Goal: Information Seeking & Learning: Check status

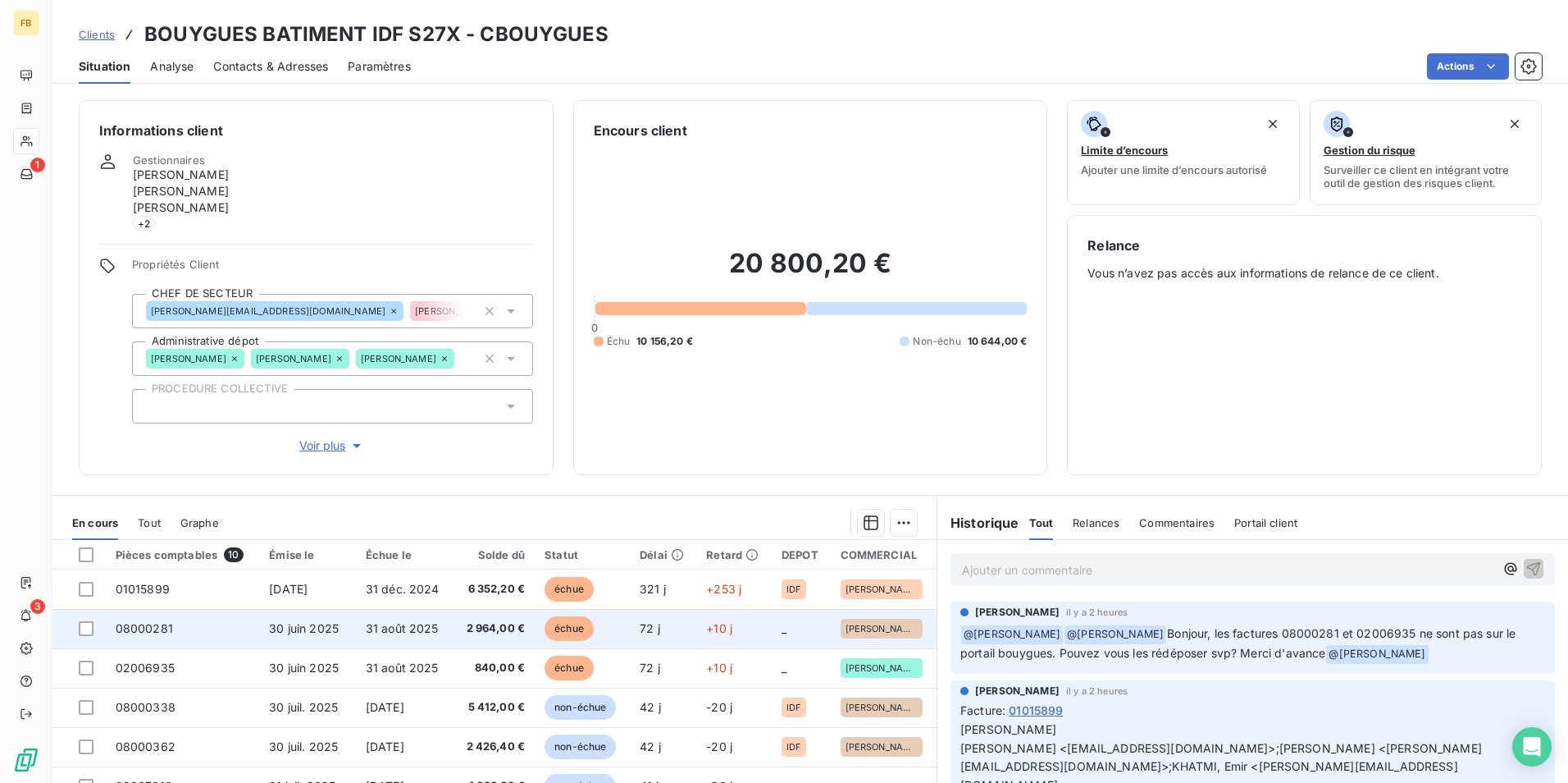
click at [171, 631] on td "08000281" at bounding box center [183, 628] width 155 height 39
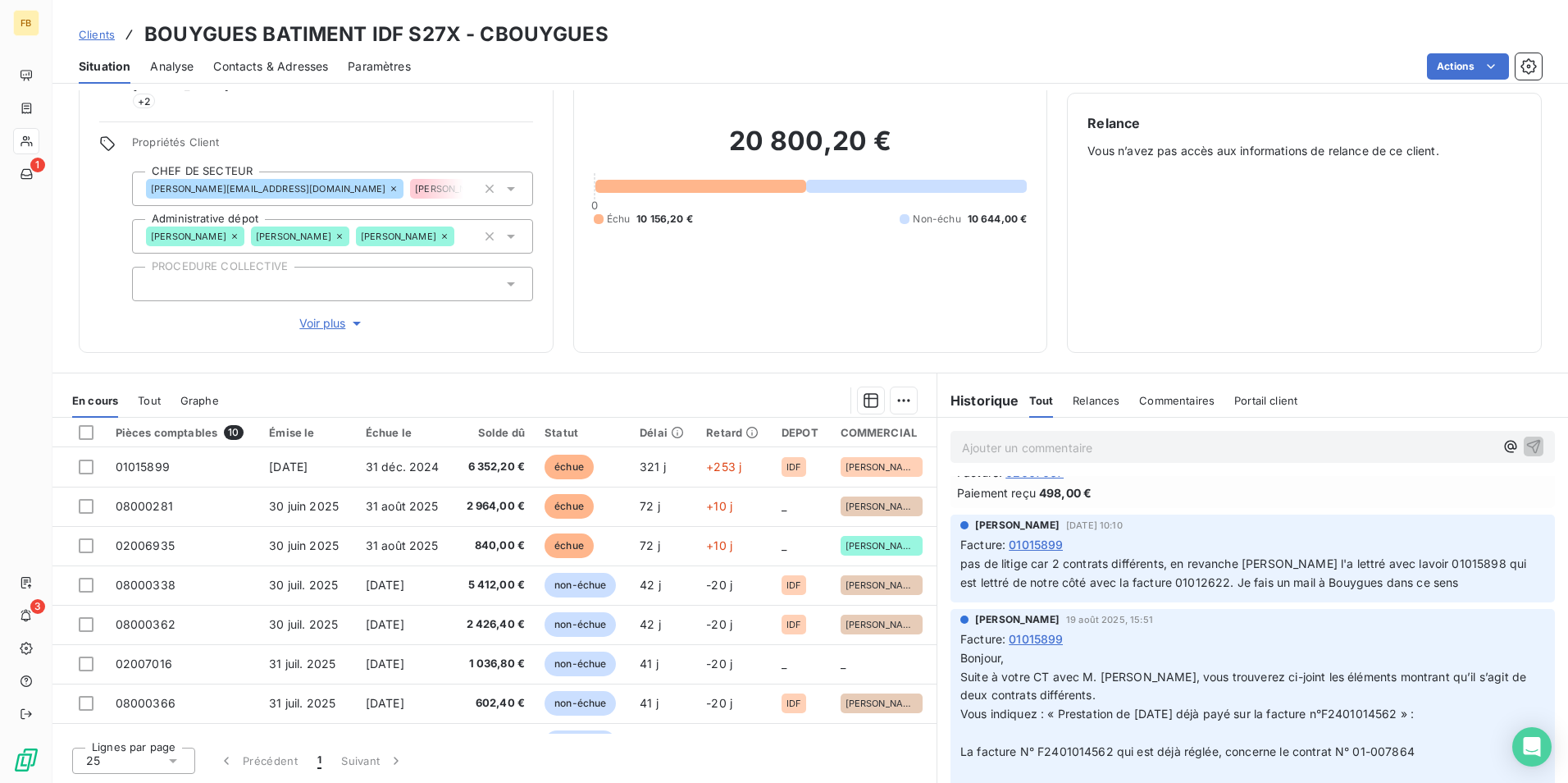
scroll to position [40, 0]
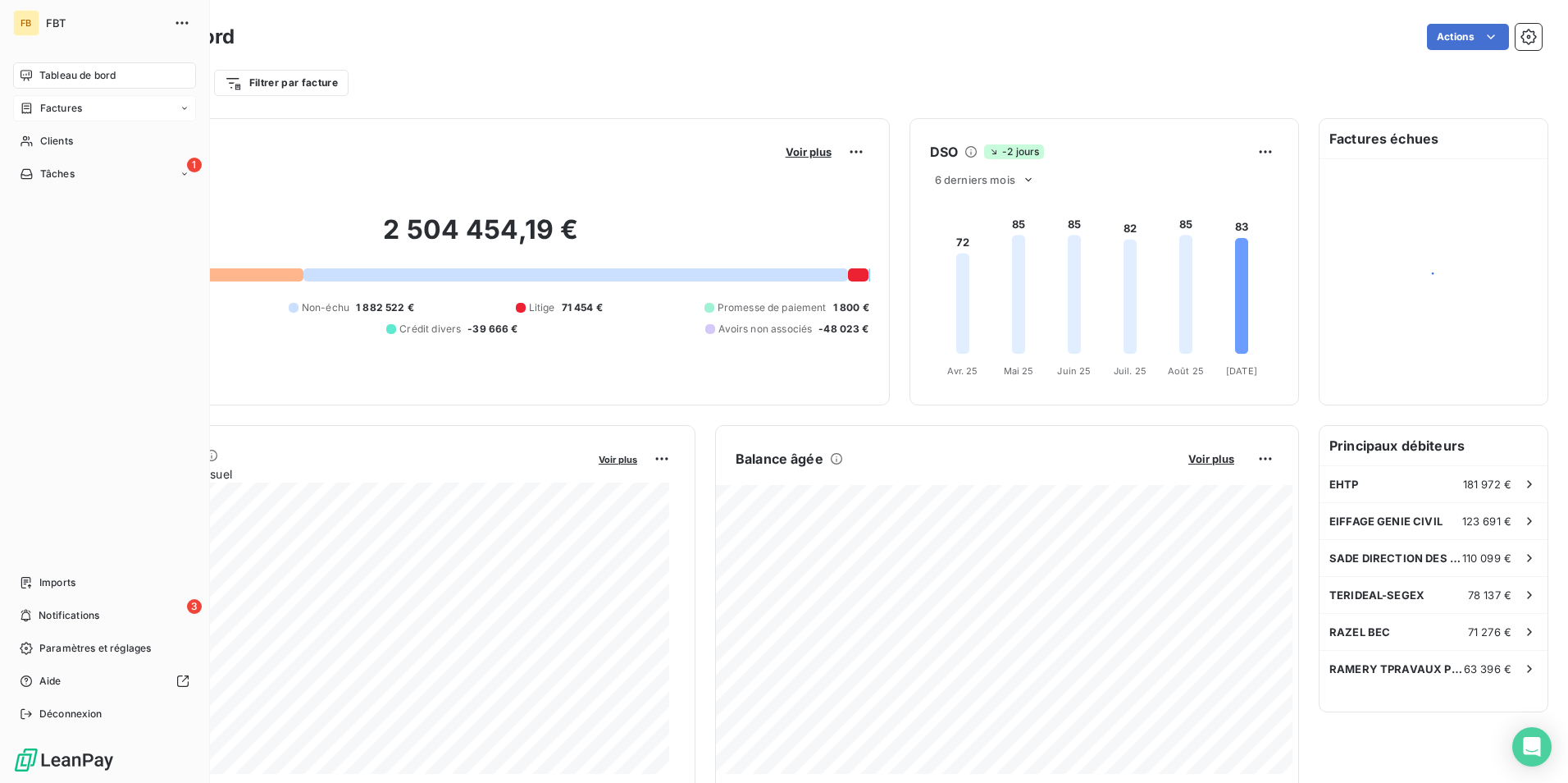
click at [50, 104] on span "Factures" at bounding box center [60, 108] width 42 height 15
click at [72, 133] on span "Factures" at bounding box center [60, 140] width 42 height 15
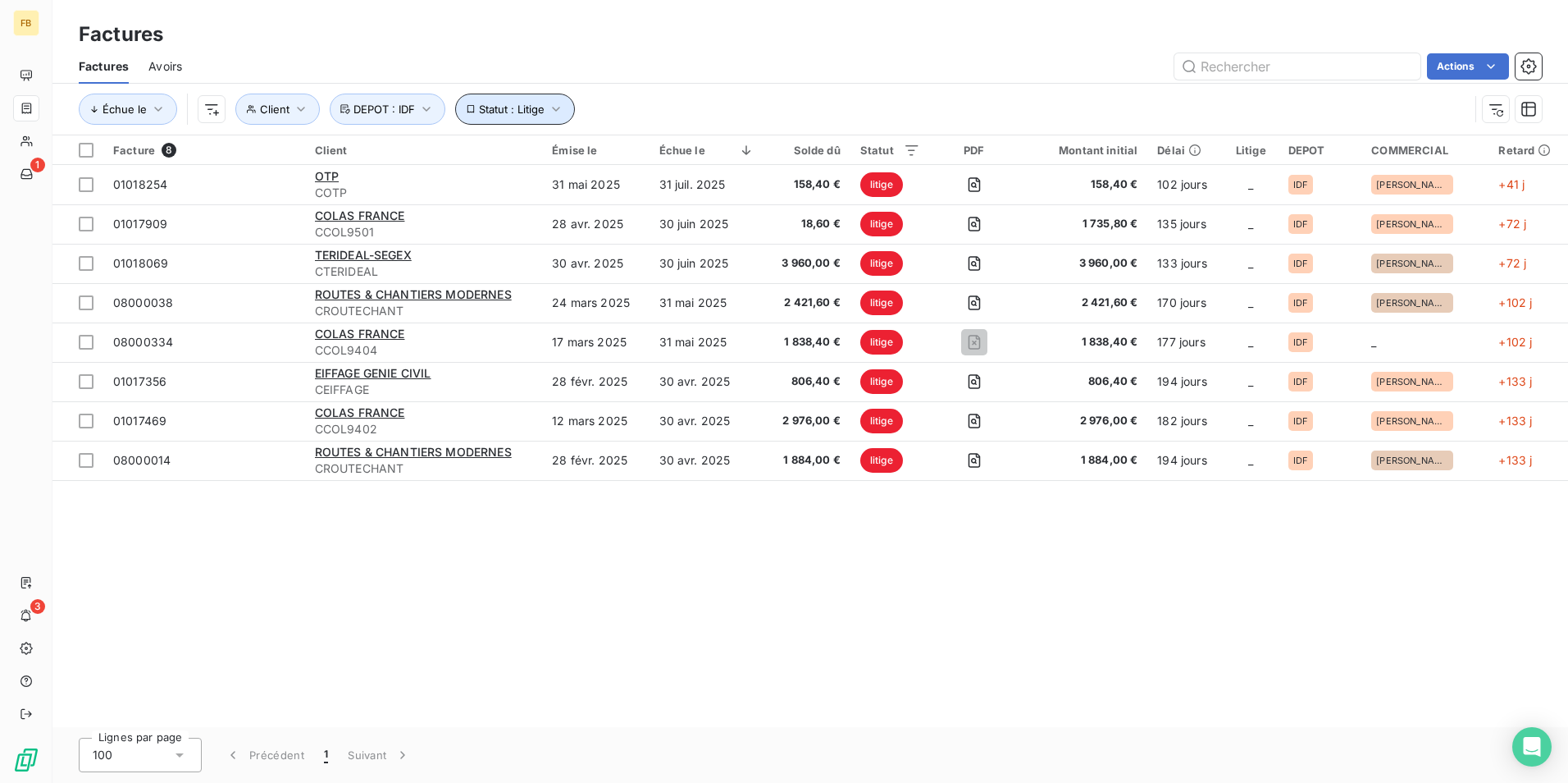
click at [532, 113] on span "Statut : Litige" at bounding box center [512, 108] width 66 height 13
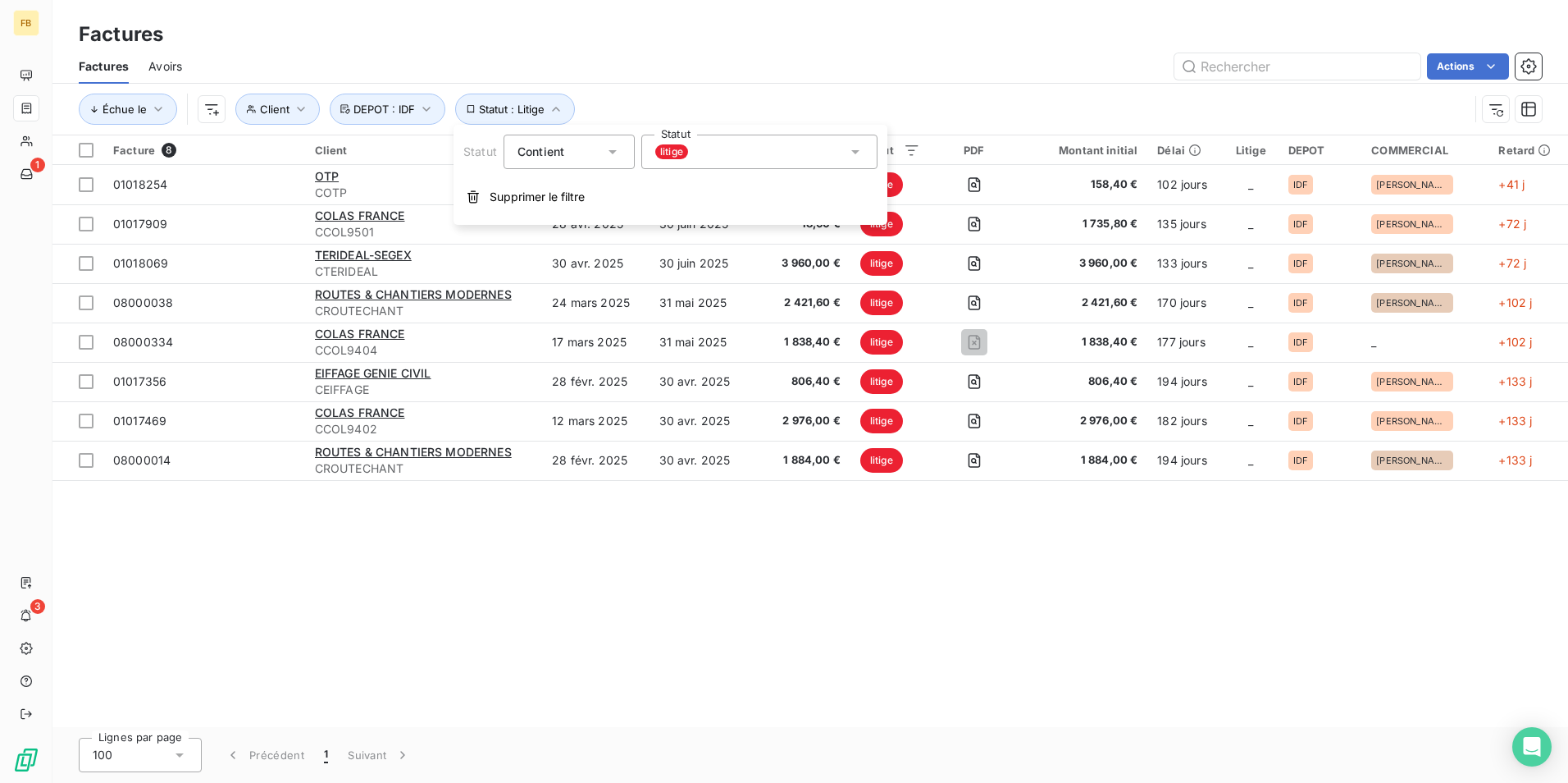
click at [687, 148] on span "litige" at bounding box center [671, 151] width 33 height 15
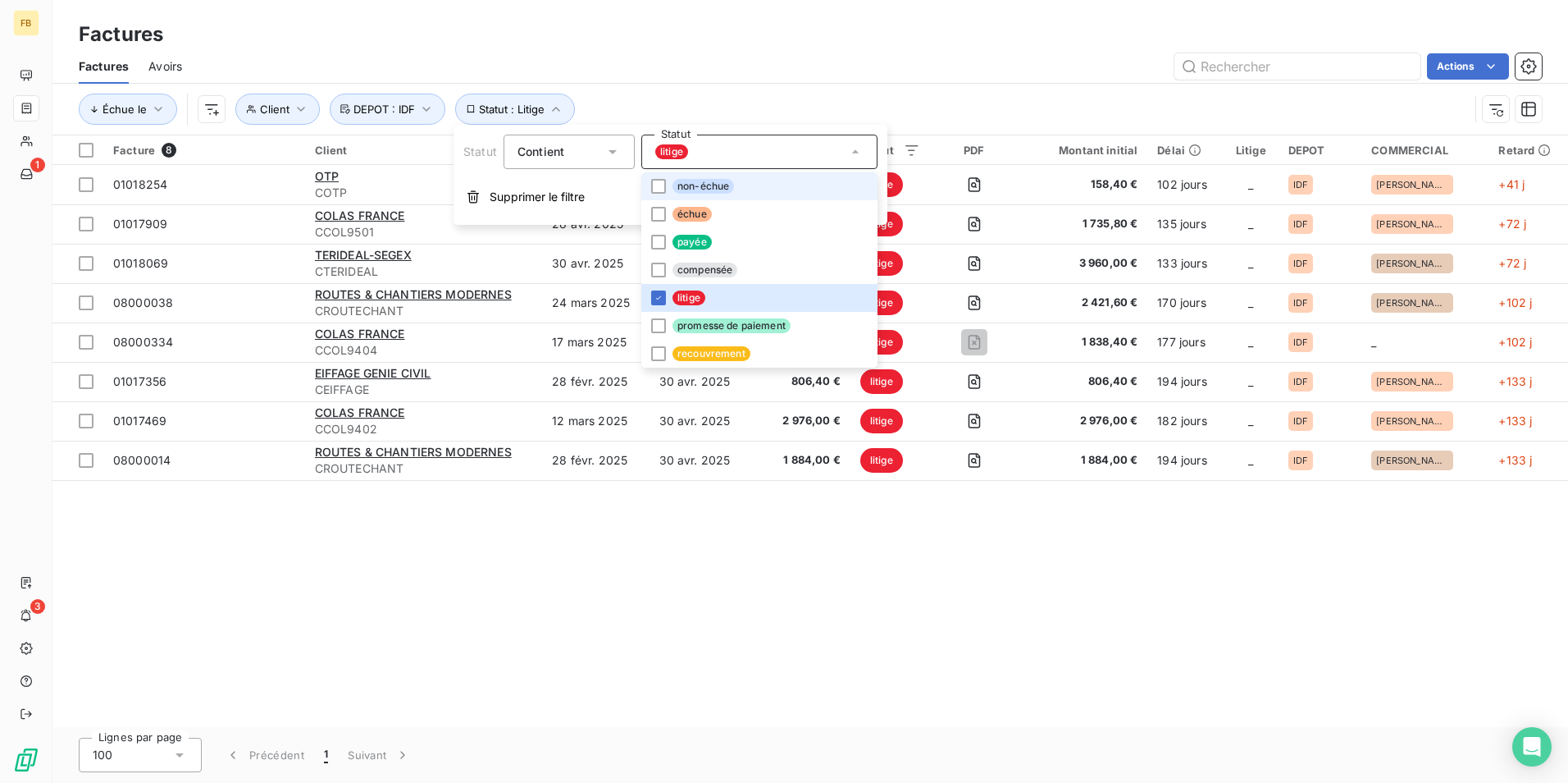
click at [701, 187] on span "non-échue" at bounding box center [703, 186] width 61 height 15
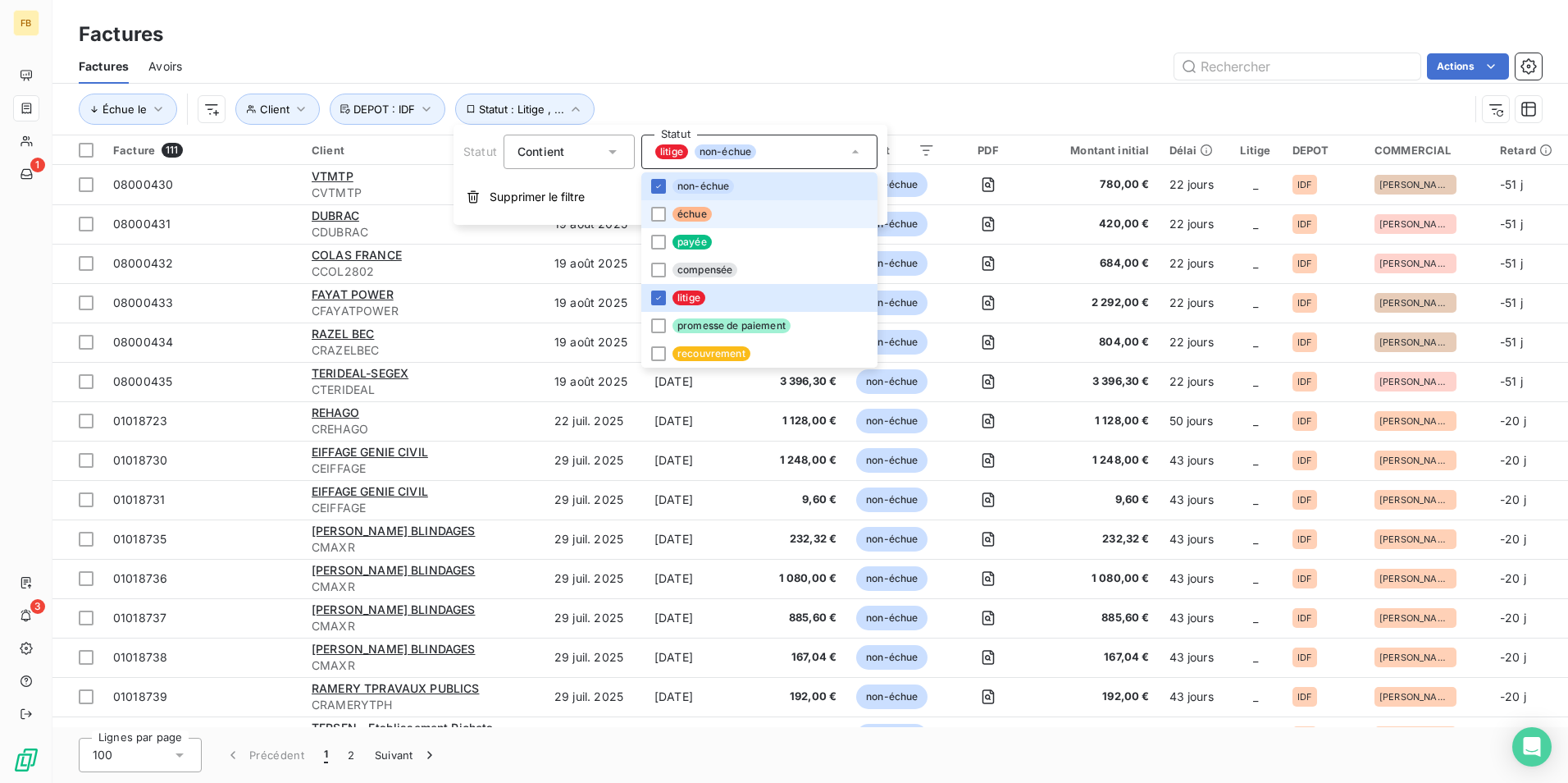
click at [667, 216] on li "échue" at bounding box center [760, 213] width 236 height 28
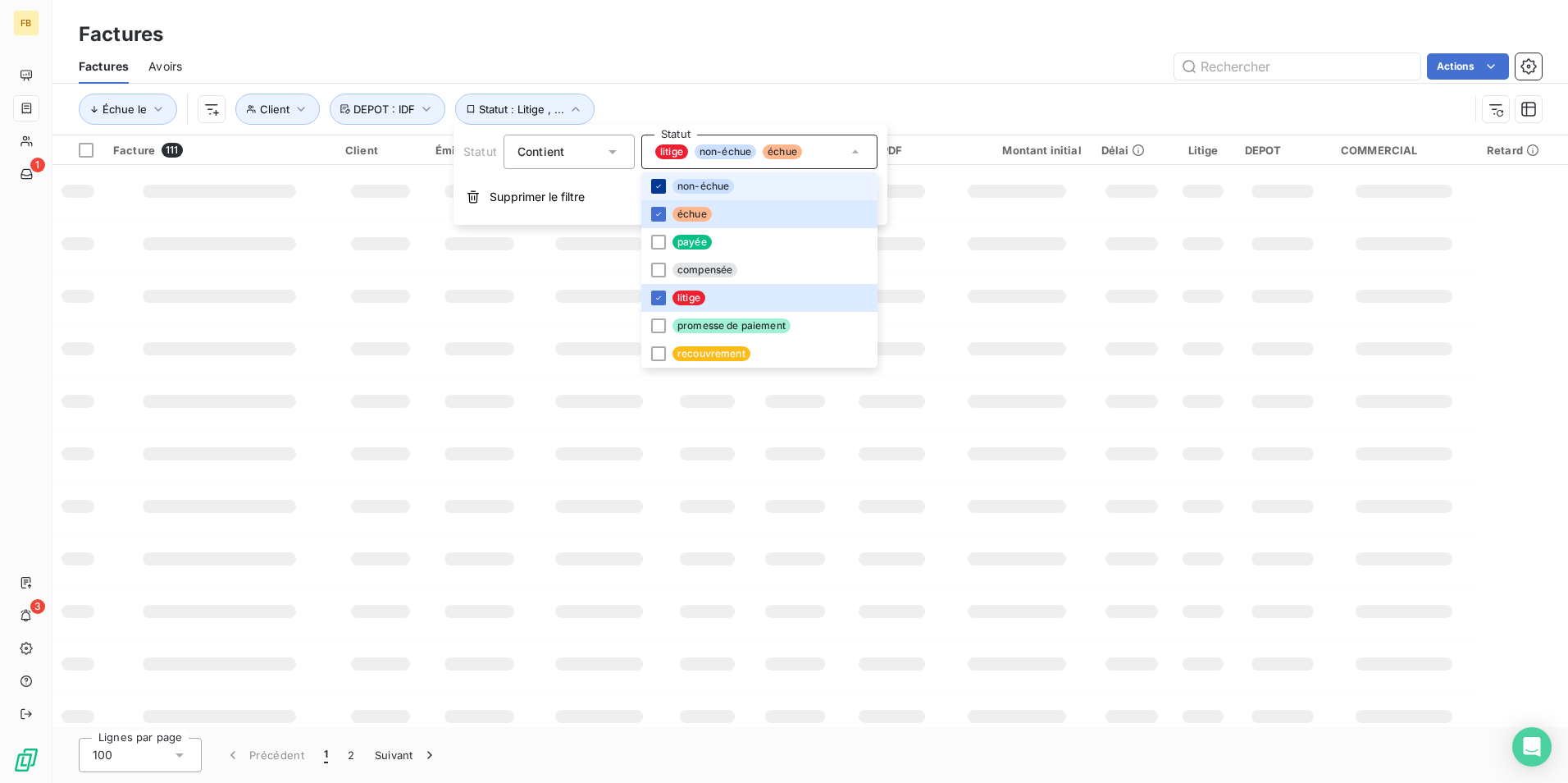
click at [659, 188] on icon at bounding box center [658, 186] width 10 height 10
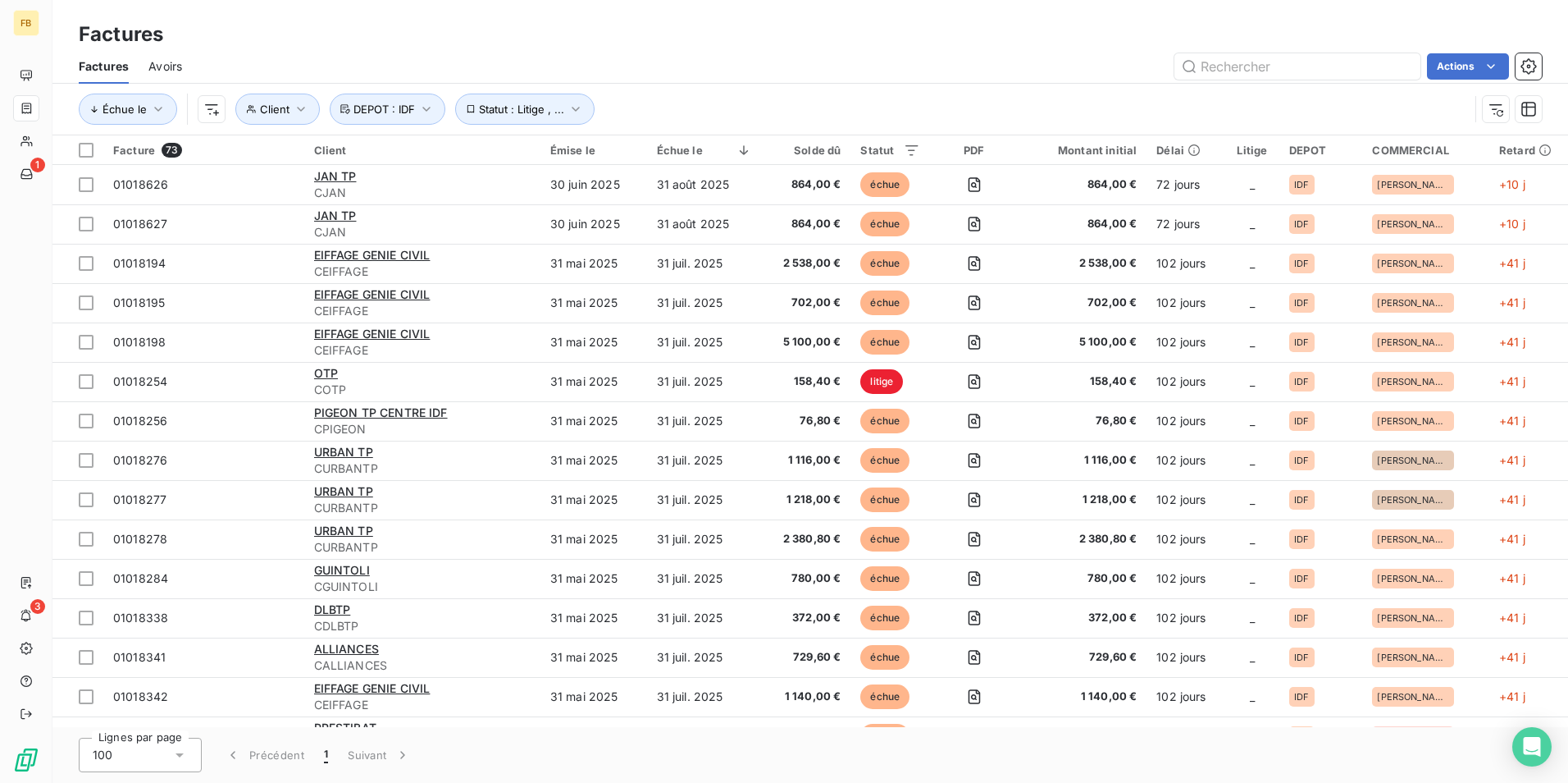
click at [763, 40] on div "Factures" at bounding box center [810, 34] width 1516 height 29
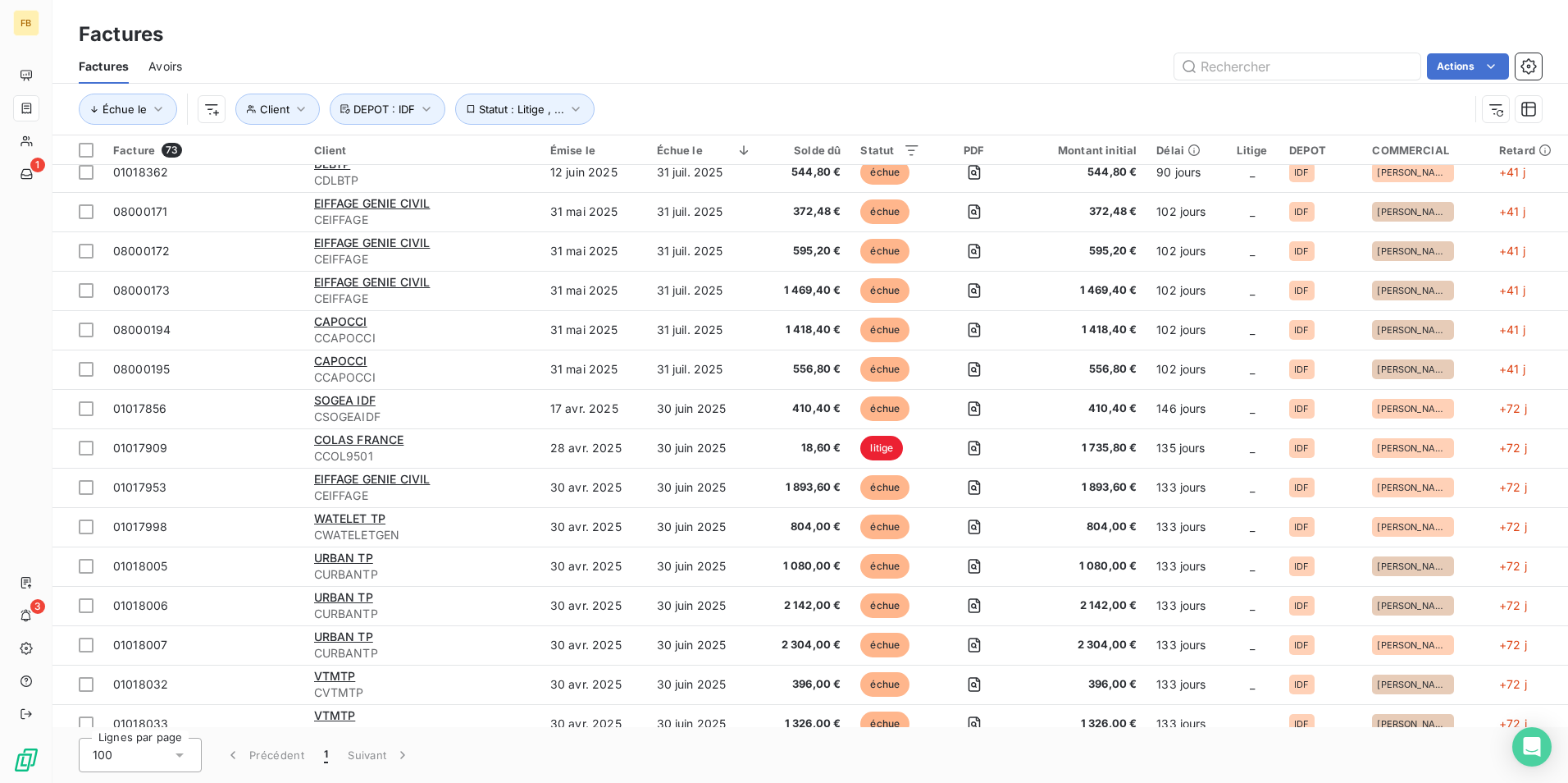
scroll to position [574, 0]
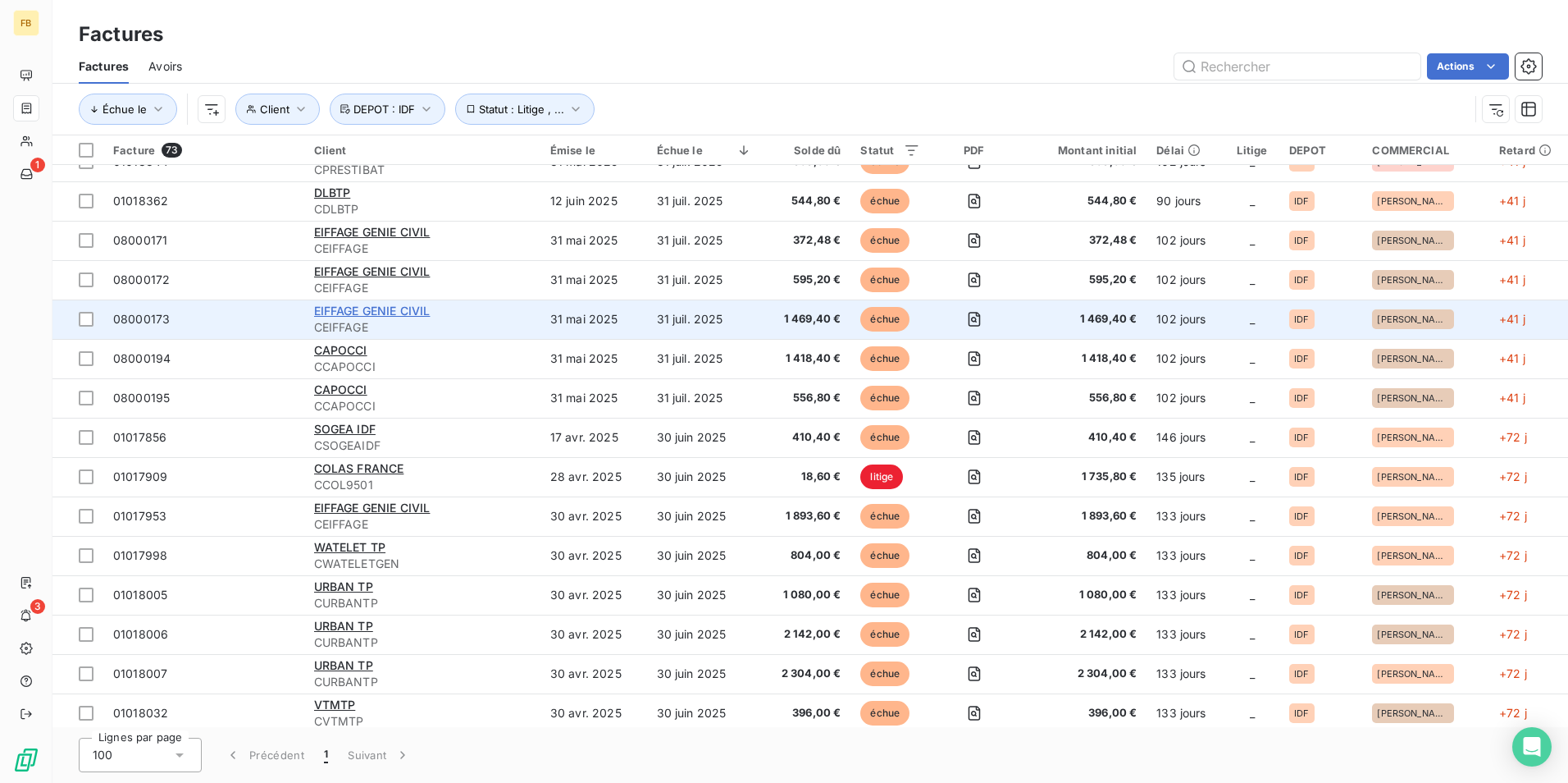
click at [396, 312] on span "EIFFAGE GENIE CIVIL" at bounding box center [371, 310] width 116 height 14
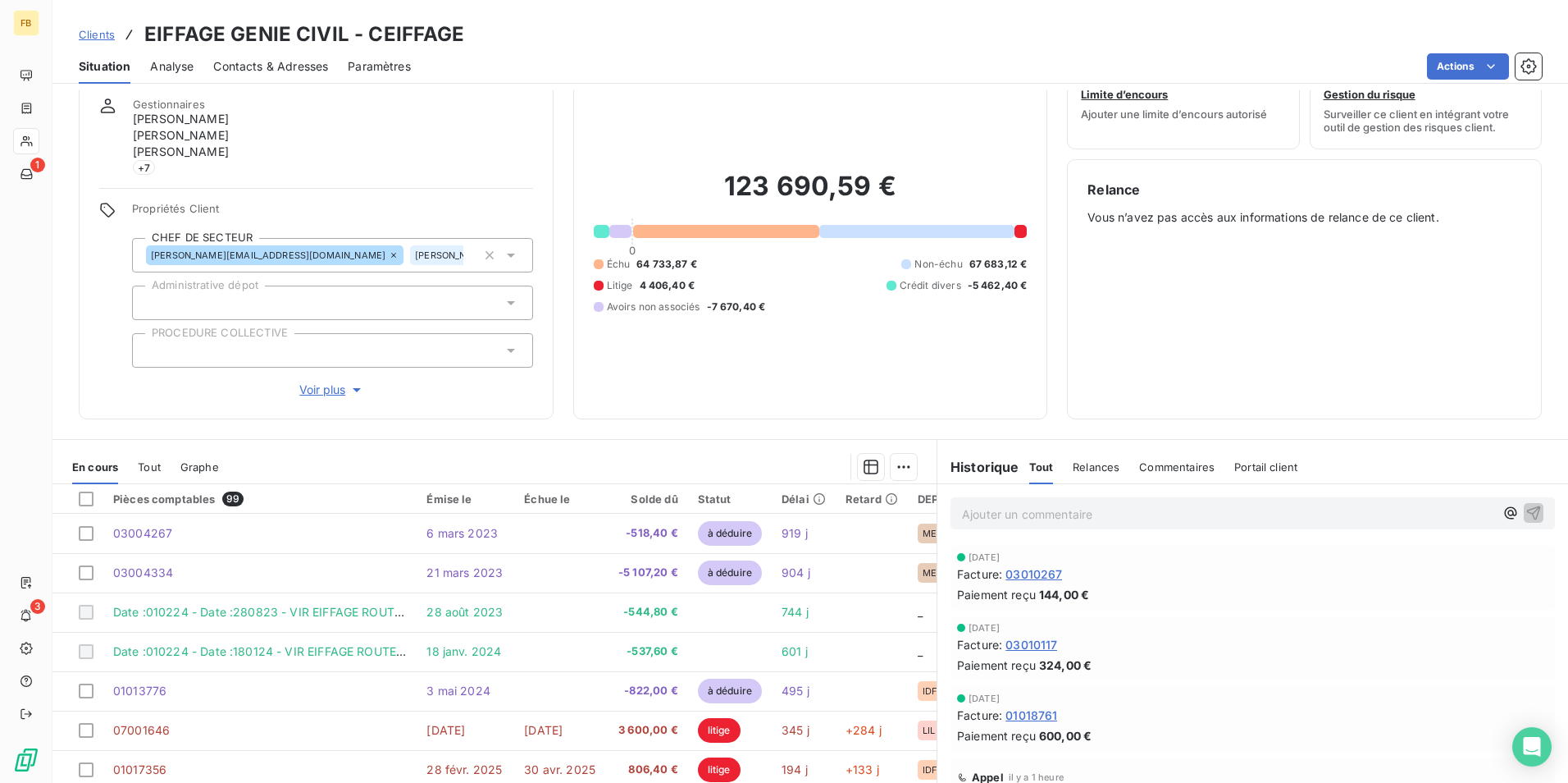
scroll to position [82, 0]
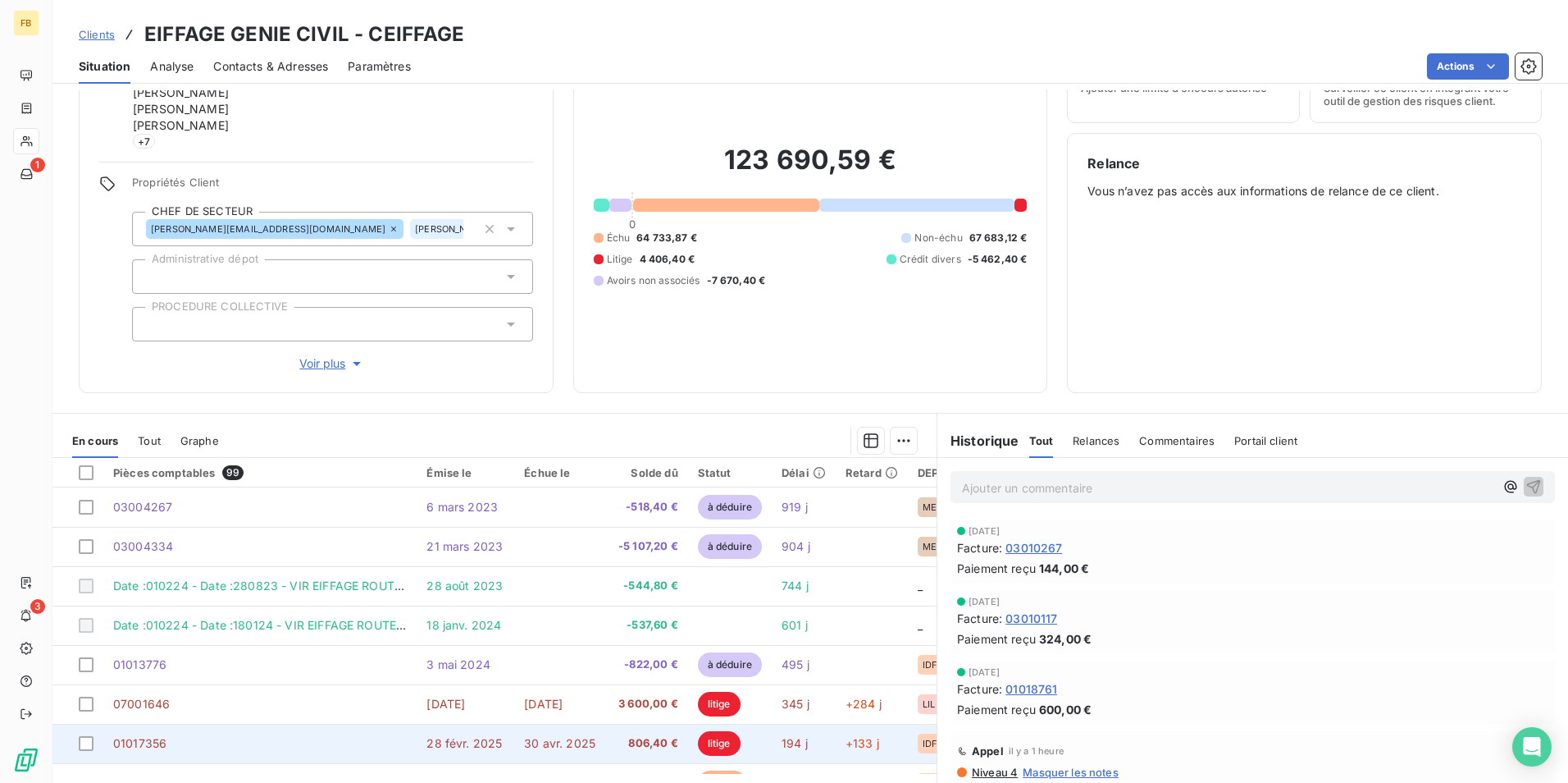
click at [546, 743] on span "30 avr. 2025" at bounding box center [560, 743] width 71 height 14
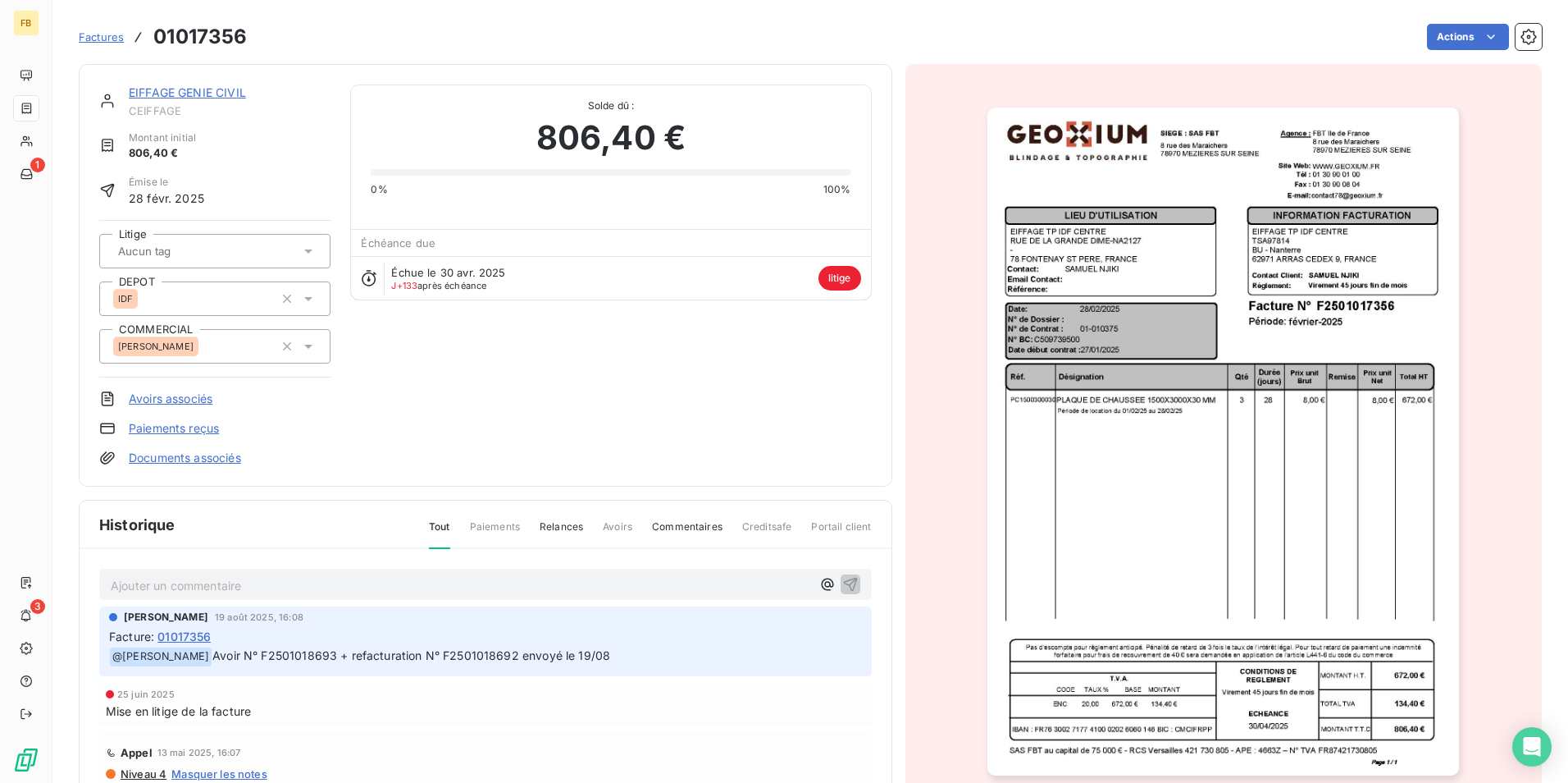
click at [173, 629] on span "01017356" at bounding box center [184, 635] width 53 height 17
click at [192, 637] on span "01017356" at bounding box center [184, 635] width 53 height 17
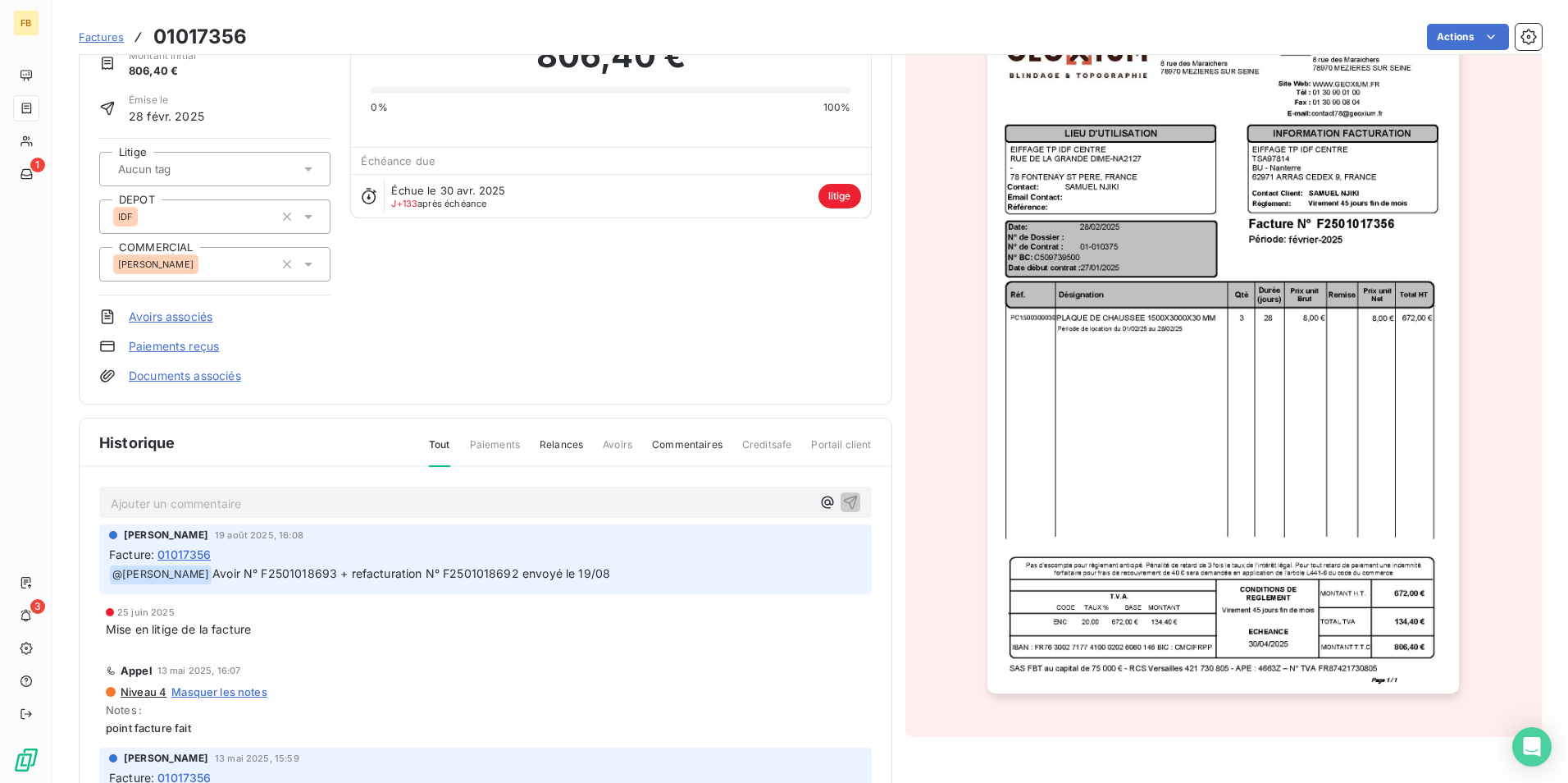
scroll to position [1, 0]
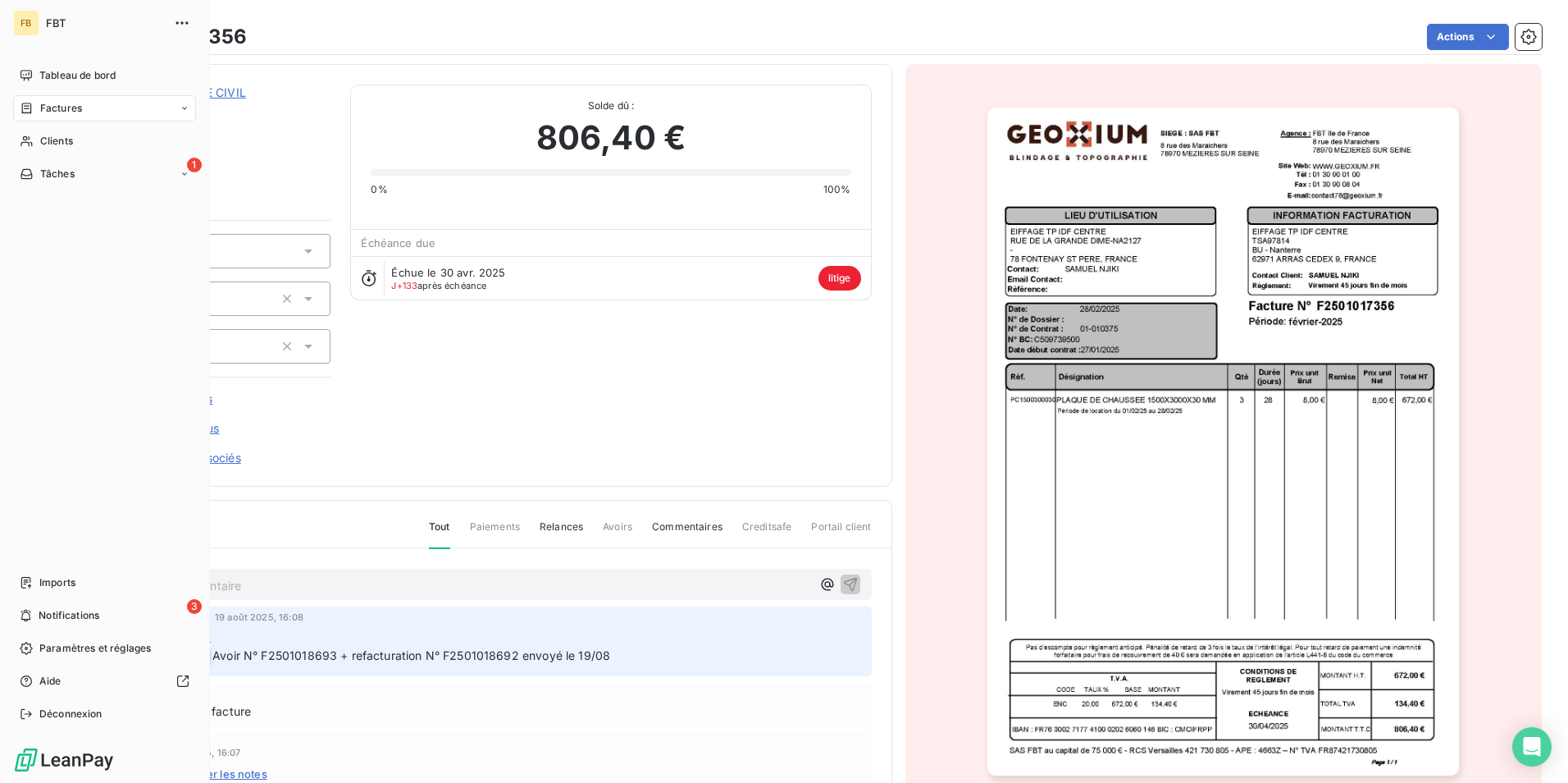
click at [49, 104] on span "Factures" at bounding box center [60, 108] width 42 height 15
click at [69, 139] on span "Factures" at bounding box center [60, 140] width 42 height 15
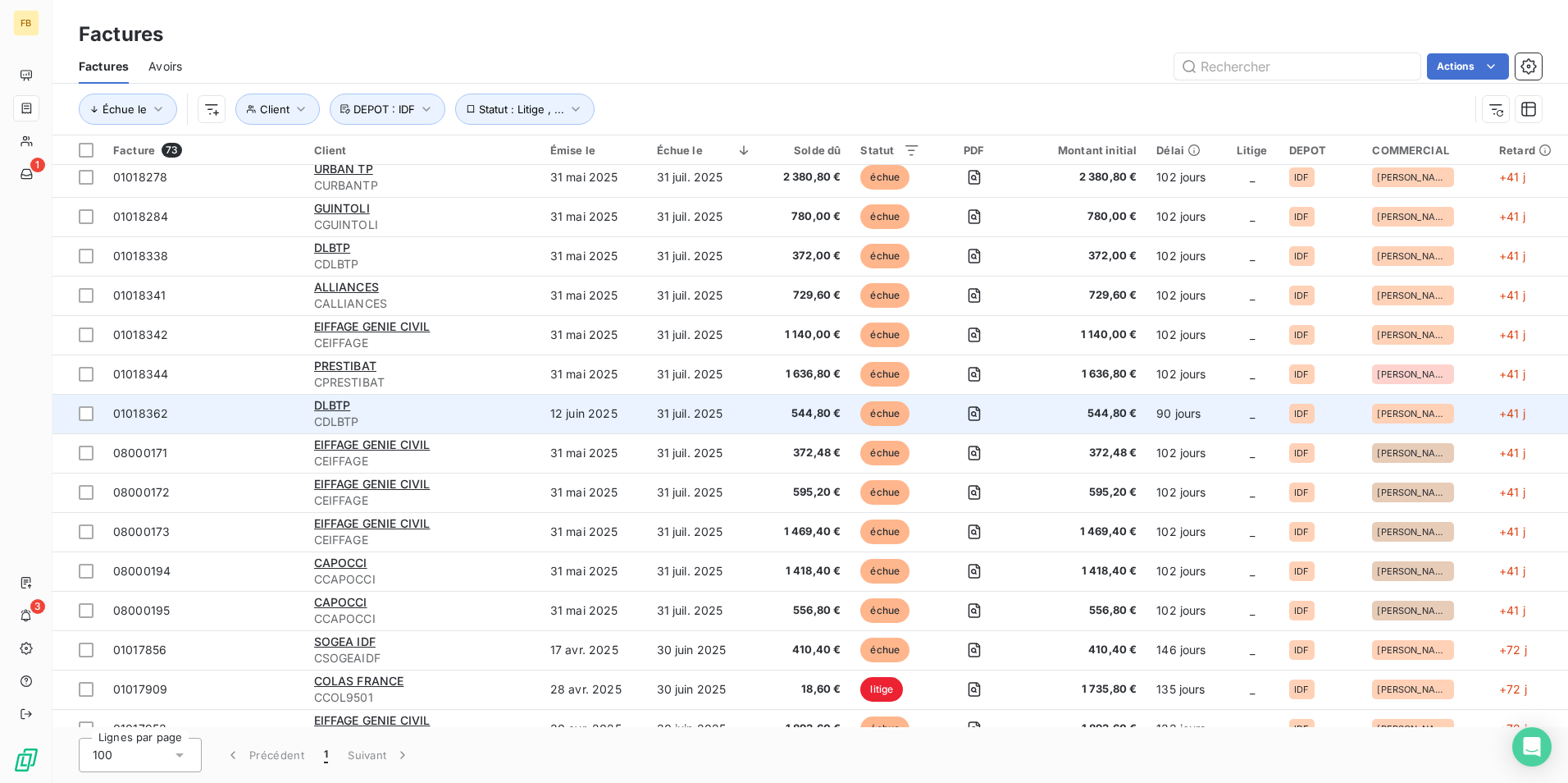
scroll to position [492, 0]
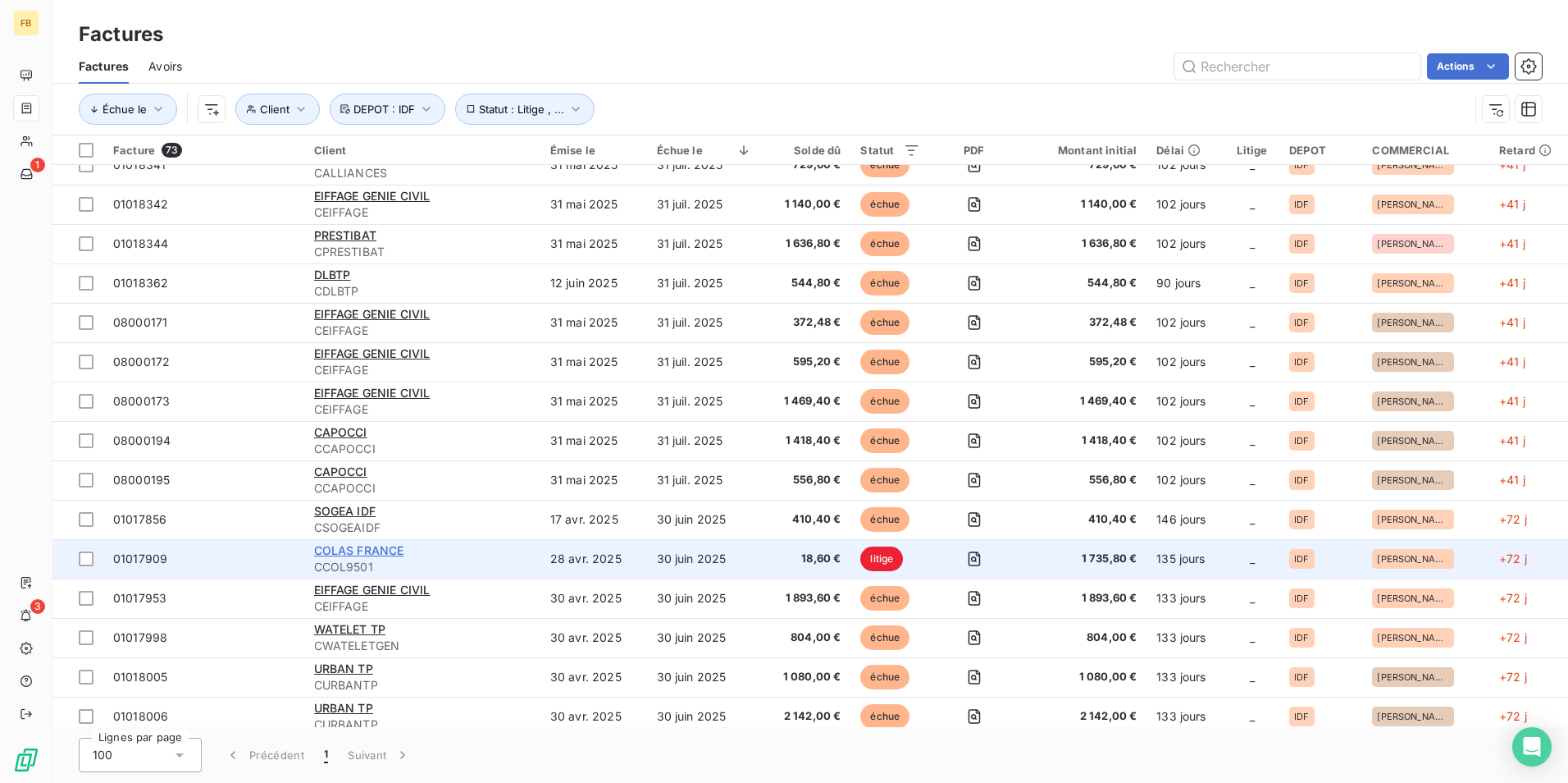
click at [385, 552] on span "COLAS FRANCE" at bounding box center [359, 550] width 91 height 14
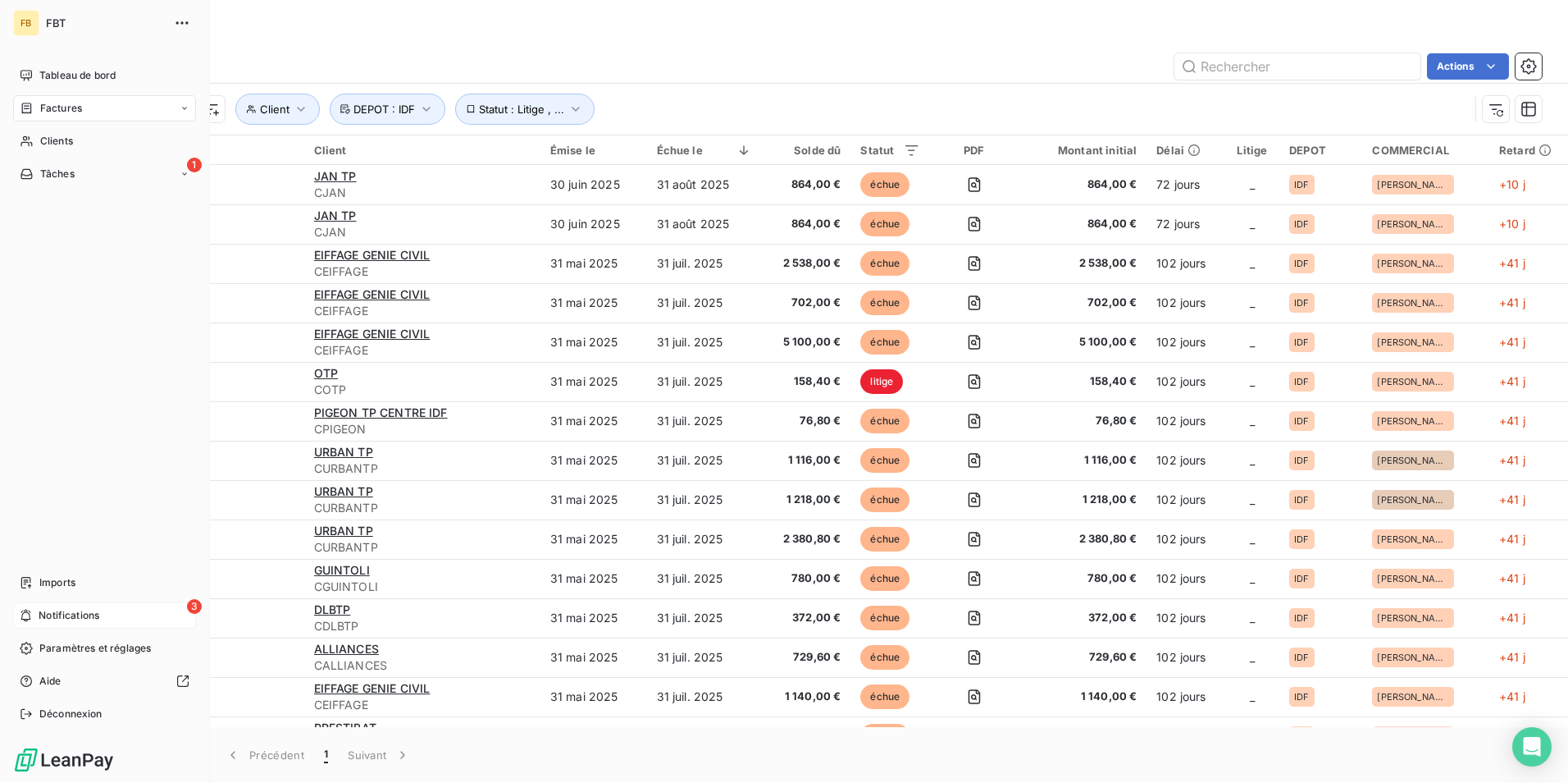
click at [68, 611] on span "Notifications" at bounding box center [68, 615] width 60 height 15
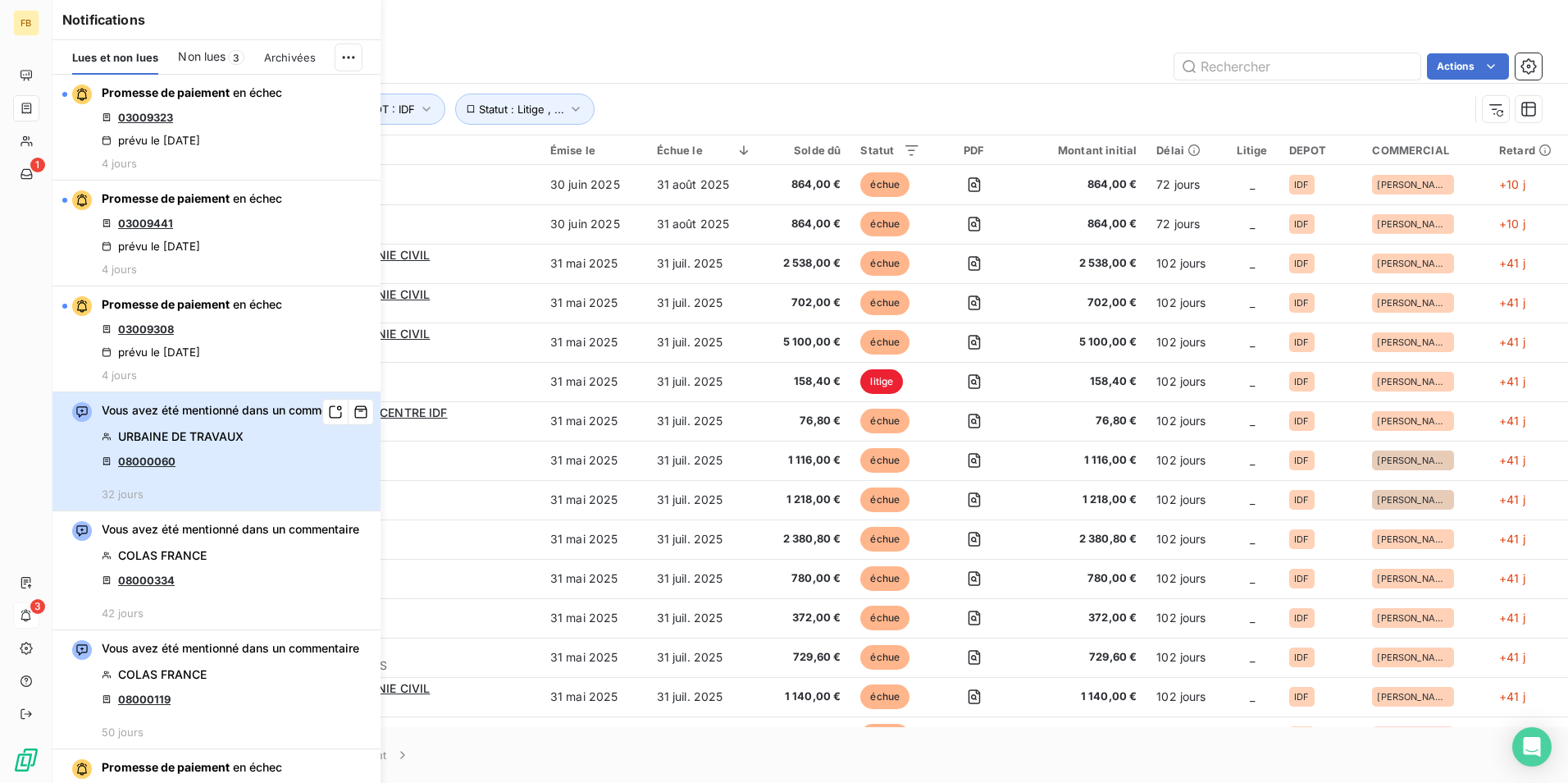
click at [296, 472] on div "Vous avez été mentionné dans un commentaire URBAINE DE TRAVAUX 08000060 32 jours" at bounding box center [230, 451] width 258 height 99
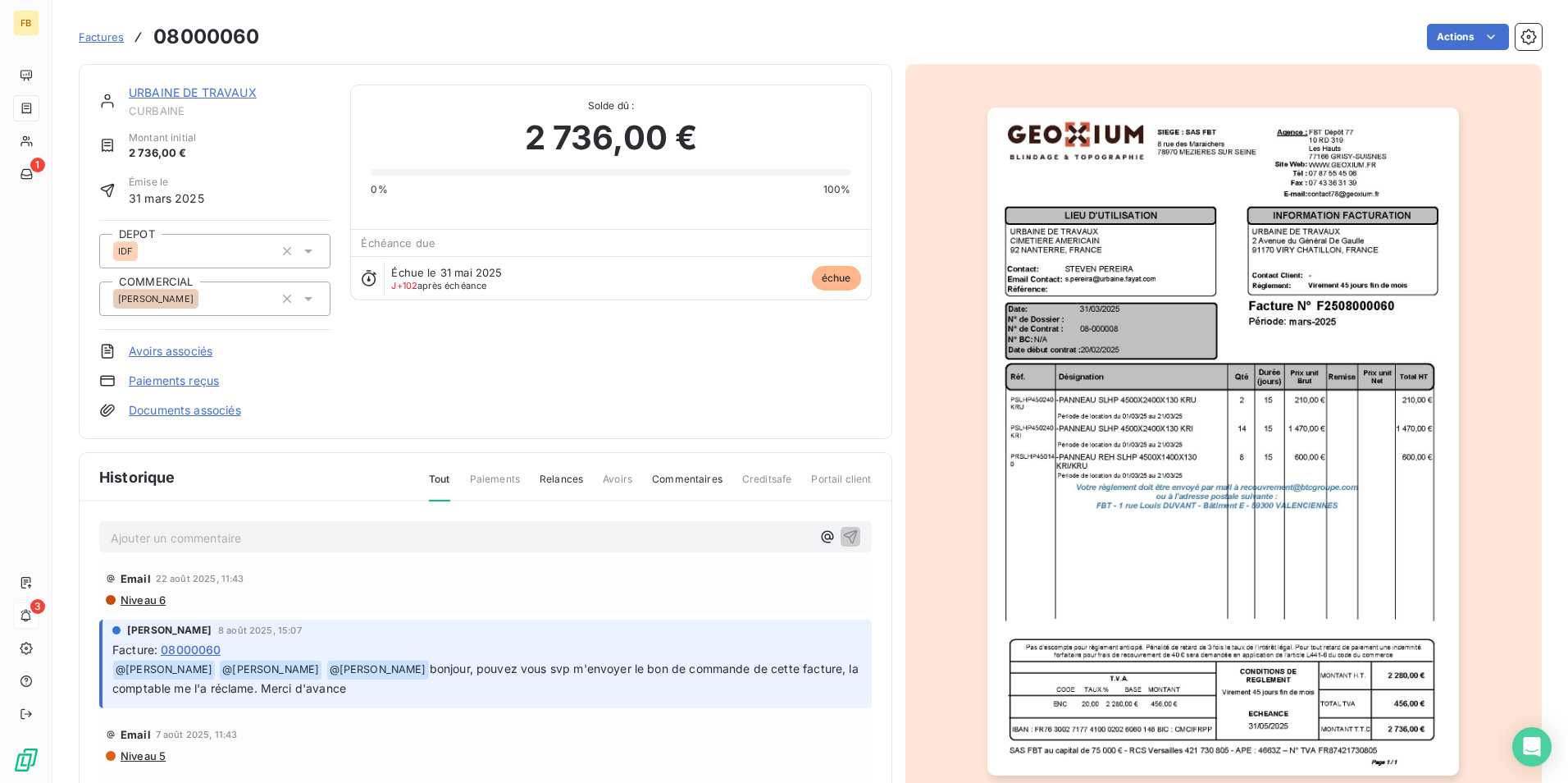
click at [499, 483] on span "Paiements" at bounding box center [495, 485] width 50 height 28
click at [505, 478] on span "Paiements" at bounding box center [495, 485] width 50 height 28
click at [191, 86] on link "URBAINE DE TRAVAUX" at bounding box center [193, 92] width 128 height 14
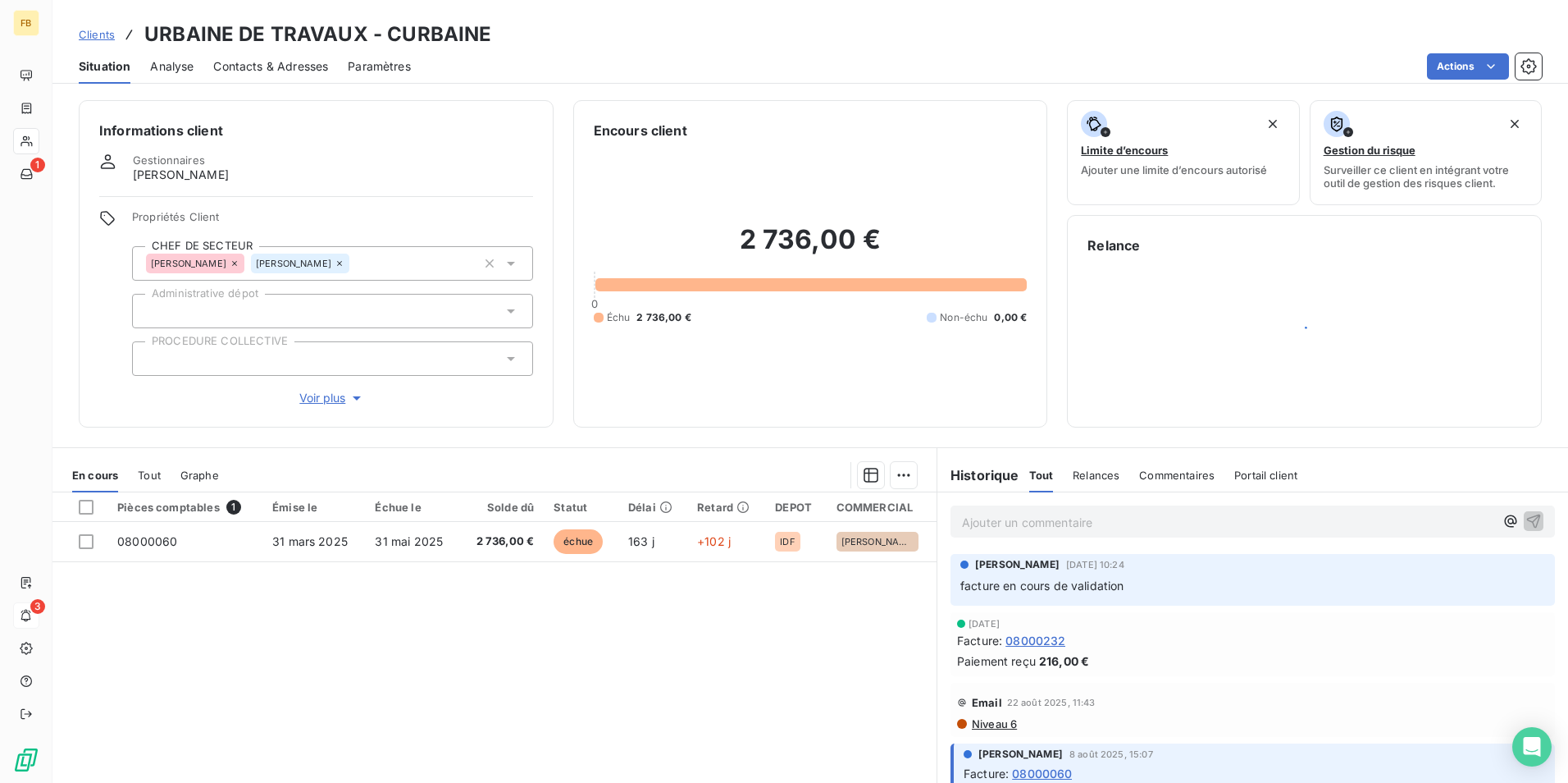
click at [156, 479] on span "Tout" at bounding box center [149, 475] width 23 height 13
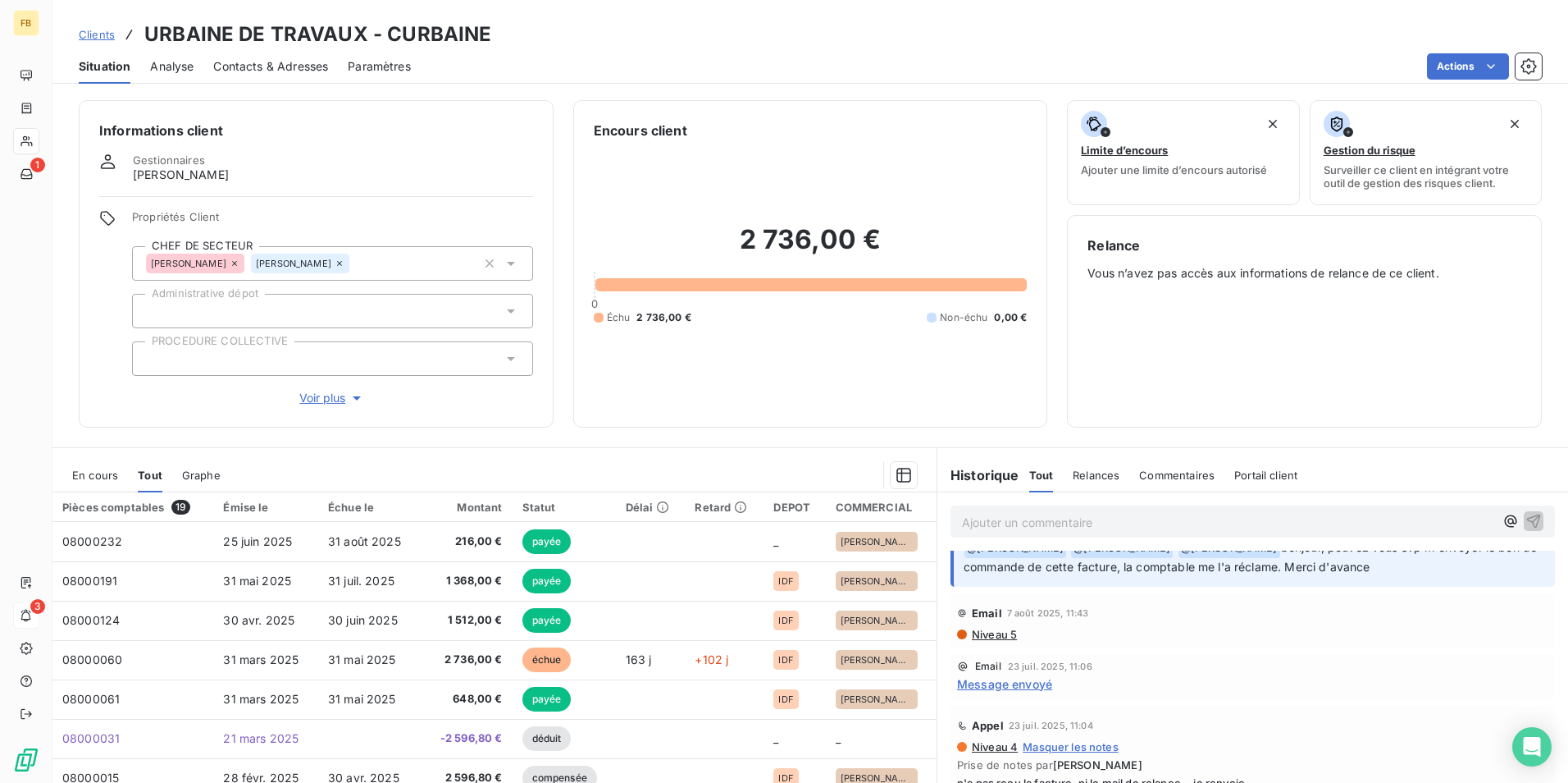
scroll to position [246, 0]
